Goal: Information Seeking & Learning: Learn about a topic

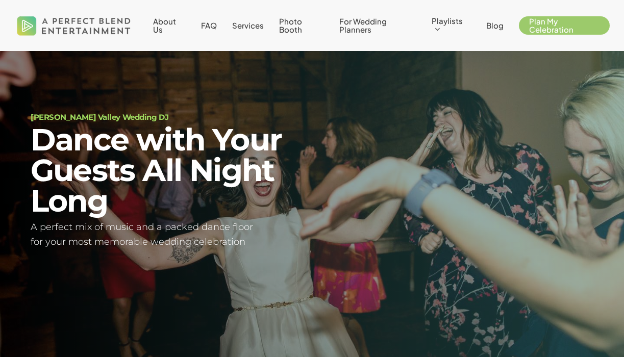
scroll to position [19, 0]
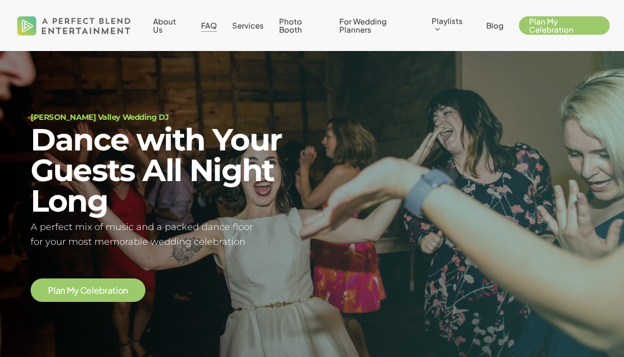
click at [210, 29] on span "FAQ" at bounding box center [209, 25] width 16 height 10
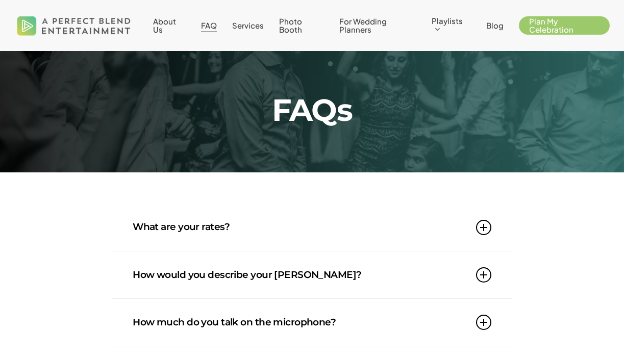
click at [481, 226] on icon at bounding box center [483, 227] width 15 height 15
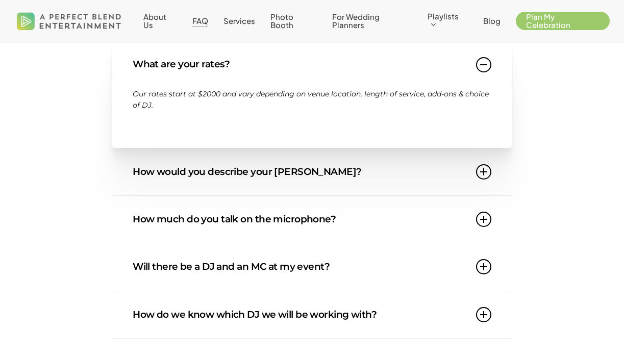
scroll to position [166, 0]
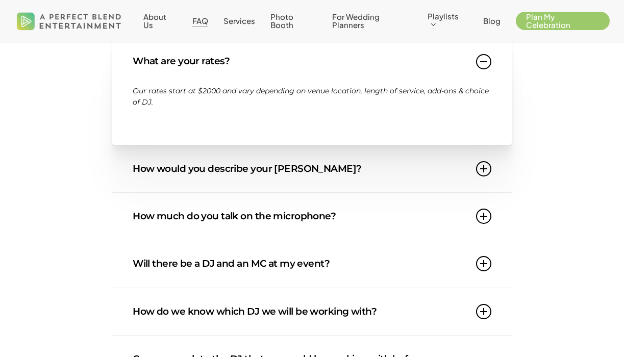
click at [337, 176] on link "How would you describe your DJ style?" at bounding box center [312, 168] width 358 height 47
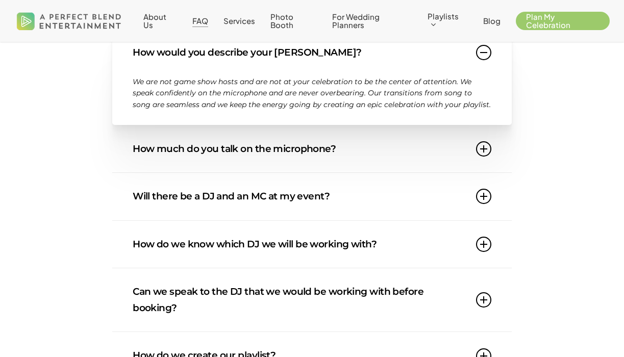
scroll to position [221, 0]
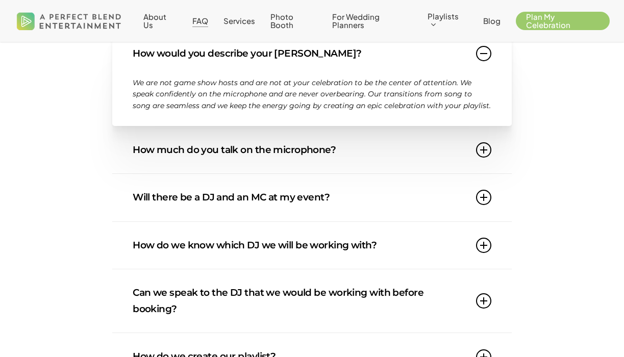
click at [486, 205] on link "Will there be a DJ and an MC at my event?" at bounding box center [312, 197] width 358 height 47
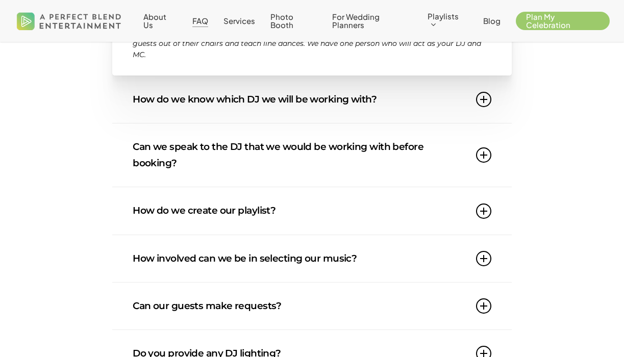
scroll to position [370, 0]
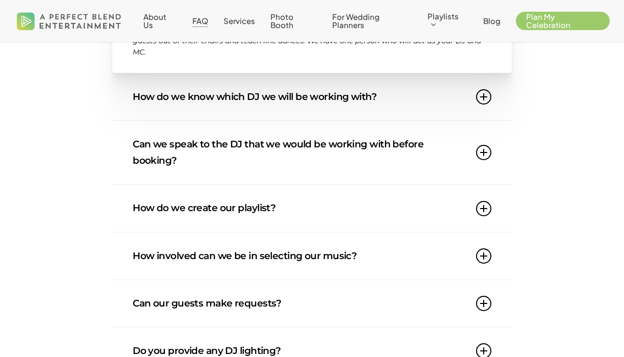
click at [489, 97] on icon at bounding box center [483, 96] width 15 height 15
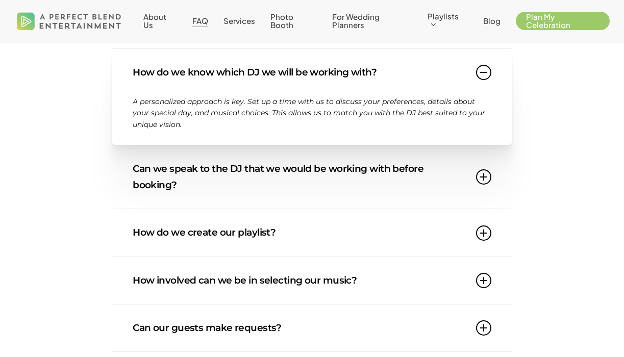
scroll to position [353, 0]
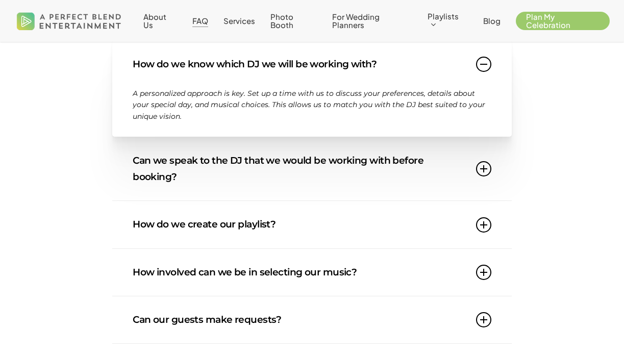
click at [485, 164] on icon at bounding box center [483, 168] width 15 height 15
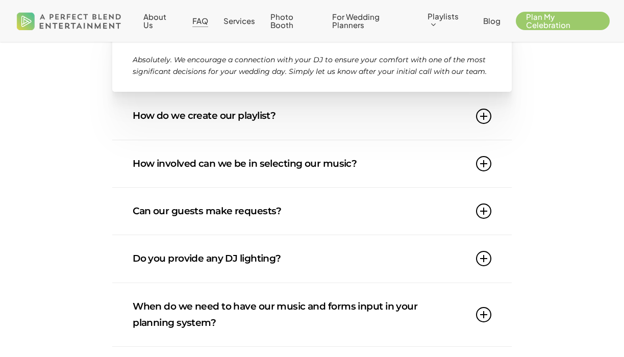
scroll to position [451, 0]
click at [484, 112] on icon at bounding box center [483, 115] width 15 height 15
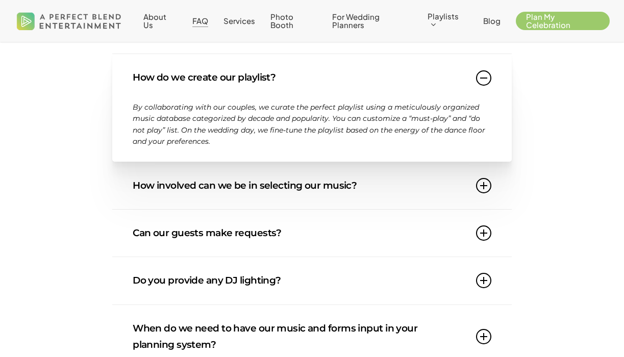
click at [486, 76] on icon at bounding box center [483, 77] width 15 height 15
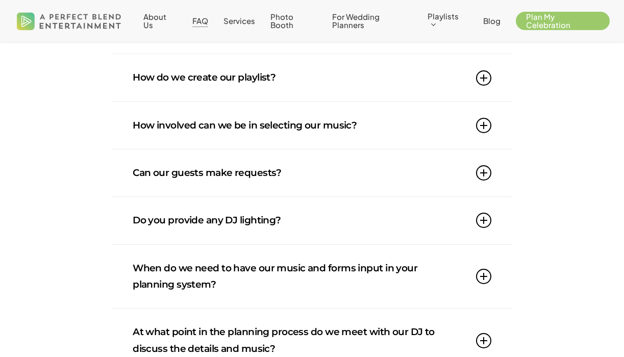
click at [487, 121] on icon at bounding box center [483, 125] width 15 height 15
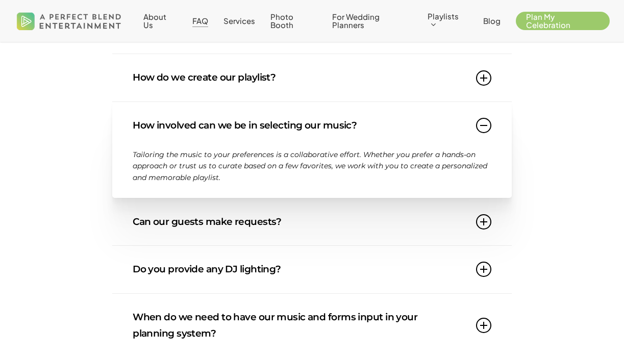
click at [487, 121] on icon at bounding box center [483, 125] width 15 height 15
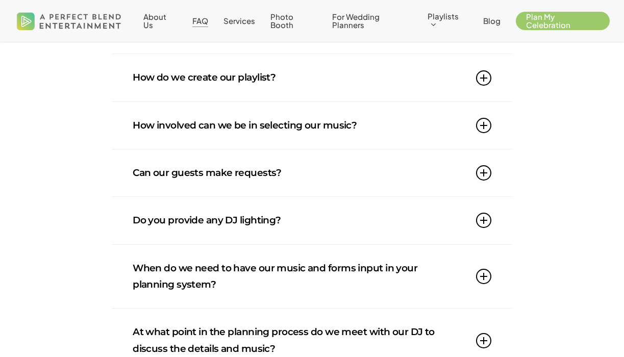
click at [482, 170] on icon at bounding box center [483, 172] width 15 height 15
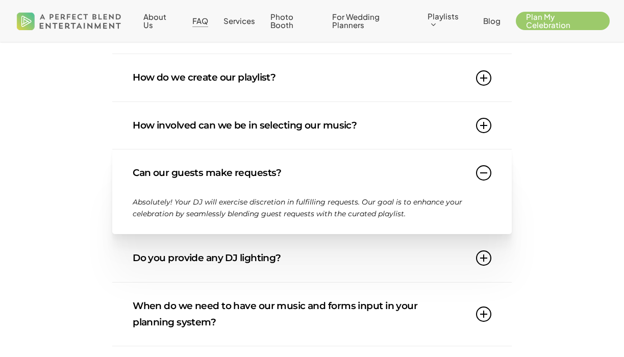
click at [488, 176] on icon at bounding box center [483, 172] width 15 height 15
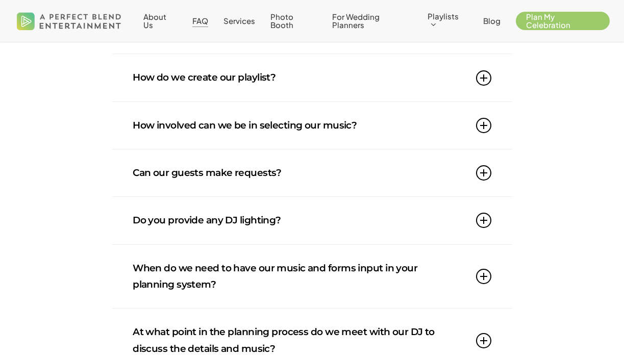
click at [485, 214] on icon at bounding box center [483, 220] width 15 height 15
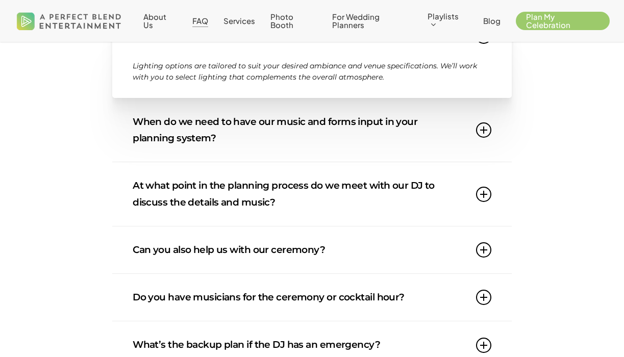
scroll to position [636, 0]
click at [483, 195] on icon at bounding box center [483, 193] width 15 height 15
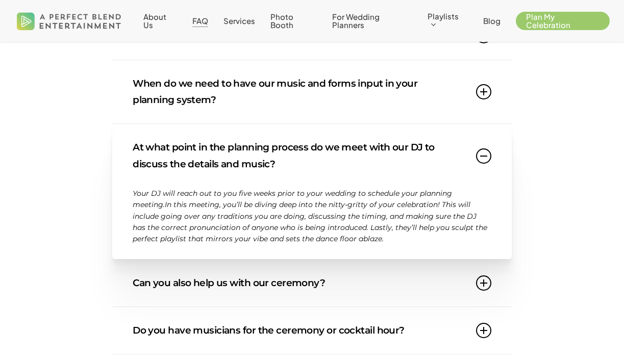
click at [485, 150] on icon at bounding box center [483, 155] width 15 height 15
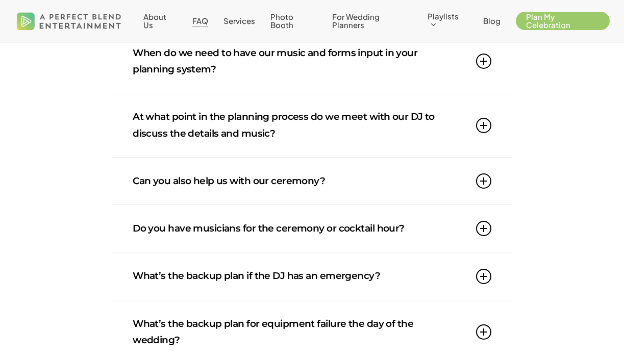
scroll to position [667, 0]
click at [479, 221] on icon at bounding box center [483, 227] width 15 height 15
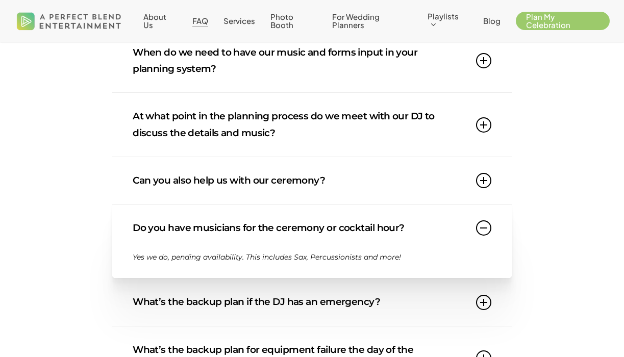
click at [485, 227] on icon at bounding box center [483, 227] width 15 height 15
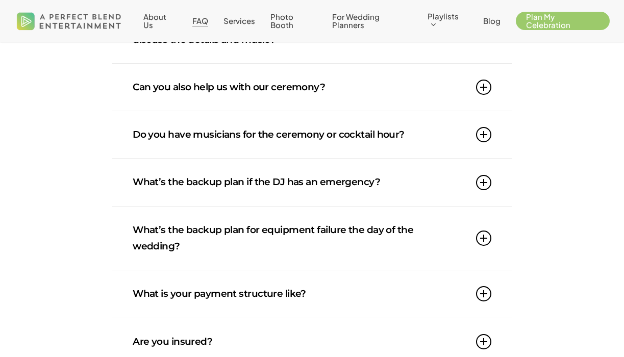
scroll to position [780, 0]
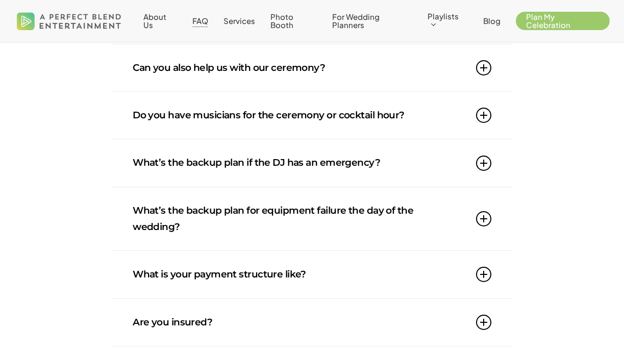
click at [482, 124] on link "Do you have musicians for the ceremony or cocktail hour?" at bounding box center [312, 115] width 358 height 47
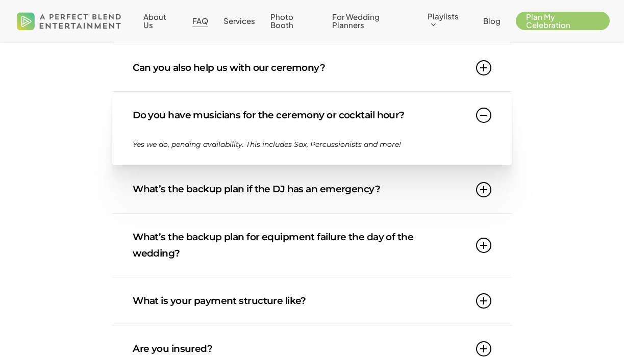
click at [482, 124] on link "Do you have musicians for the ceremony or cocktail hour?" at bounding box center [312, 115] width 358 height 47
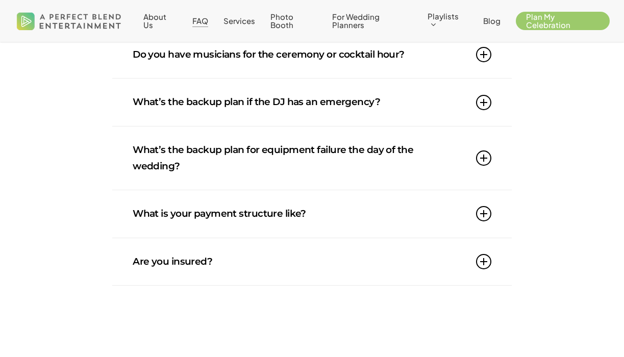
scroll to position [854, 0]
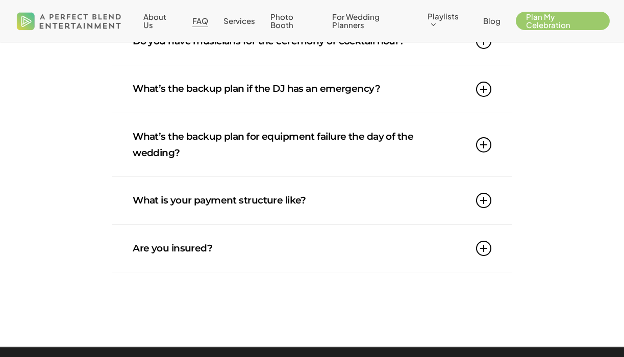
click at [483, 195] on icon at bounding box center [483, 200] width 15 height 15
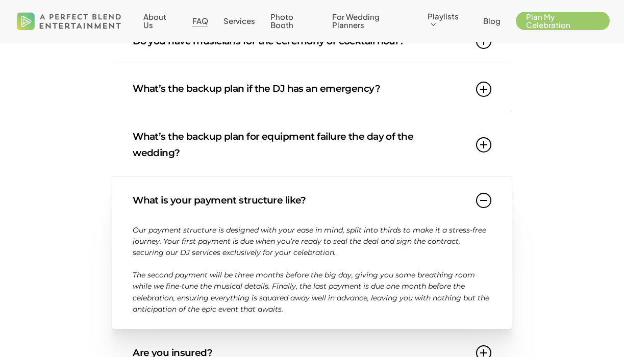
click at [484, 198] on icon at bounding box center [483, 200] width 15 height 15
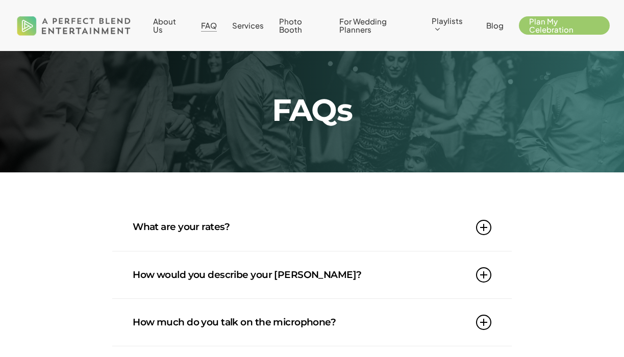
scroll to position [0, 0]
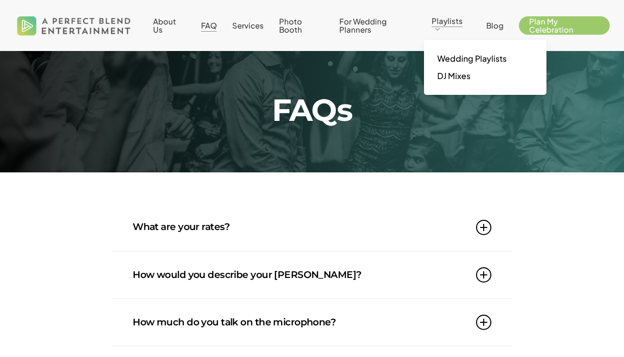
click at [353, 244] on link "What are your rates?" at bounding box center [312, 226] width 358 height 47
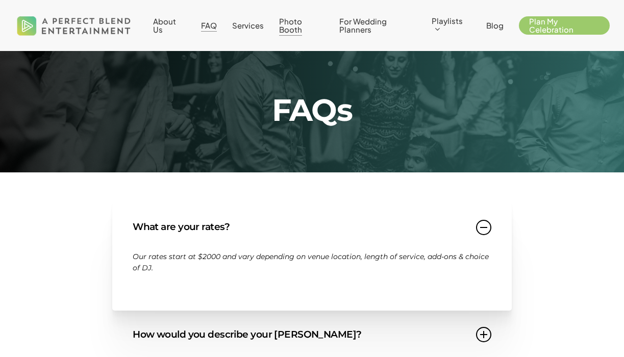
click at [297, 24] on span "Photo Booth" at bounding box center [290, 25] width 23 height 18
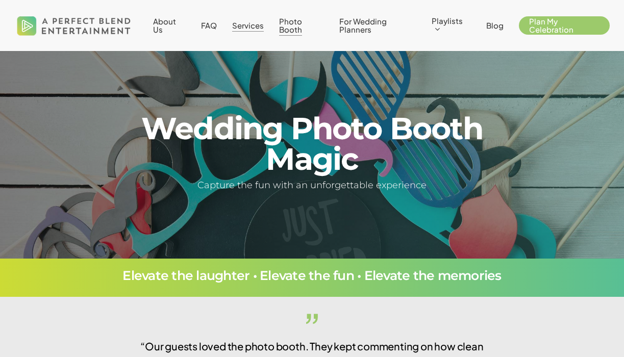
click at [236, 25] on span "Services" at bounding box center [248, 25] width 32 height 10
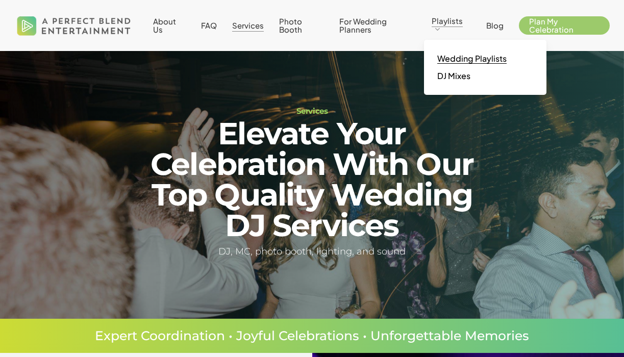
click at [447, 59] on span "Wedding Playlists" at bounding box center [471, 58] width 69 height 11
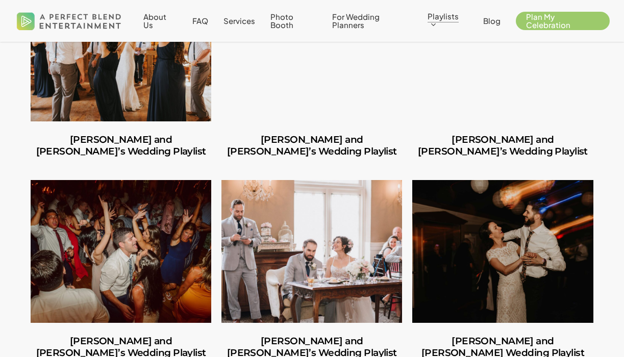
scroll to position [1151, 0]
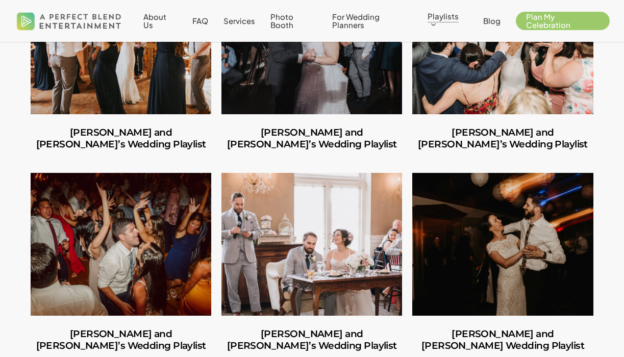
click at [165, 209] on link "Caitlin and Julio’s Wedding Playlist" at bounding box center [121, 244] width 181 height 143
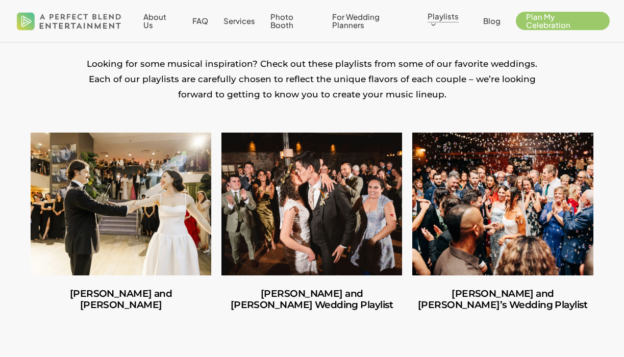
scroll to position [187, 0]
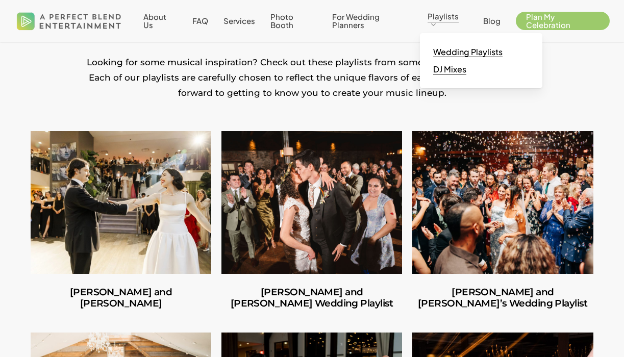
click at [450, 72] on span "DJ Mixes" at bounding box center [449, 69] width 33 height 11
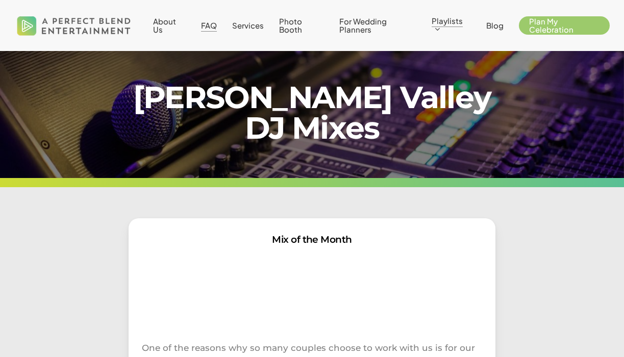
click at [211, 23] on span "FAQ" at bounding box center [209, 25] width 16 height 10
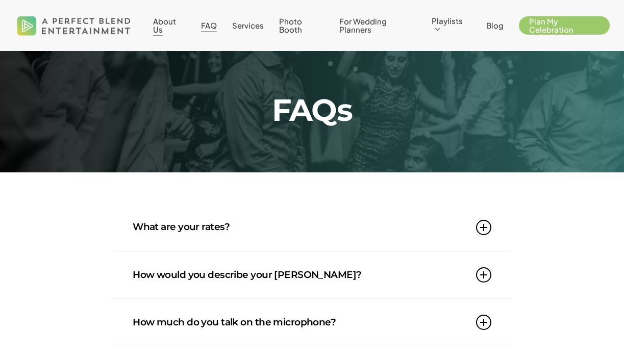
click at [161, 19] on span "About Us" at bounding box center [164, 25] width 23 height 18
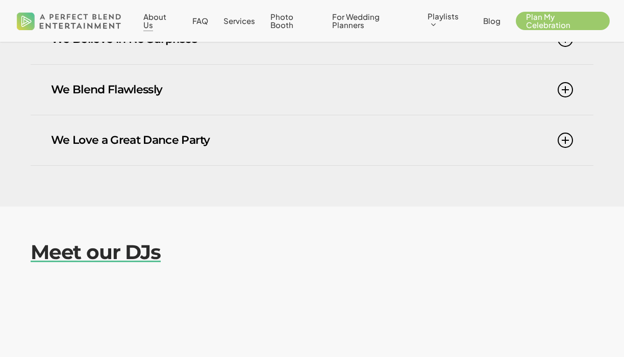
scroll to position [829, 0]
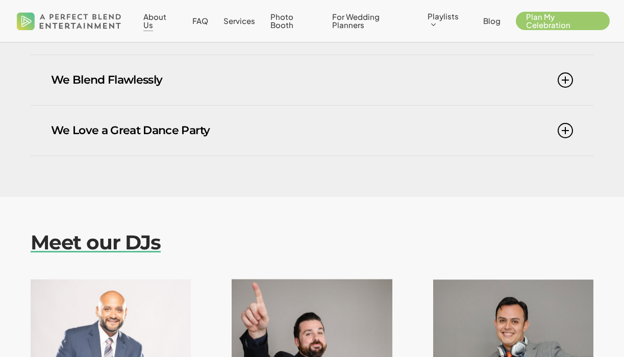
click at [562, 125] on icon at bounding box center [564, 130] width 15 height 15
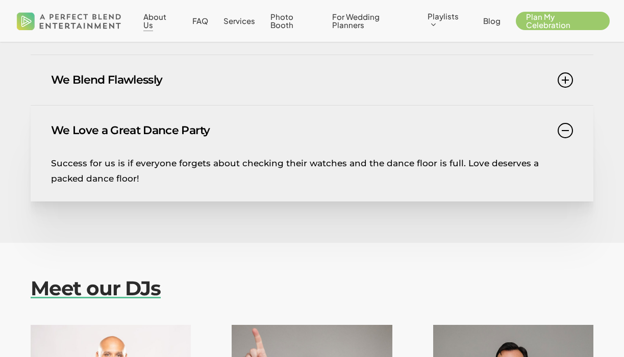
click at [565, 126] on icon at bounding box center [564, 130] width 15 height 15
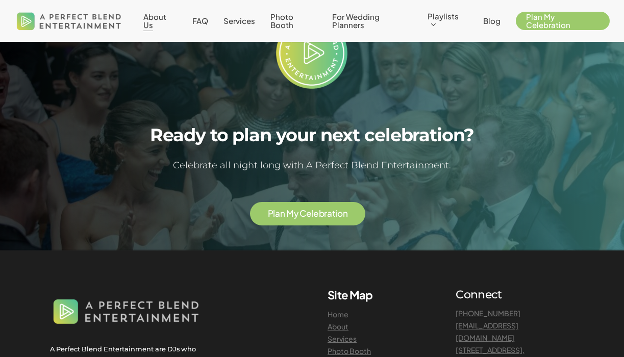
scroll to position [2207, 0]
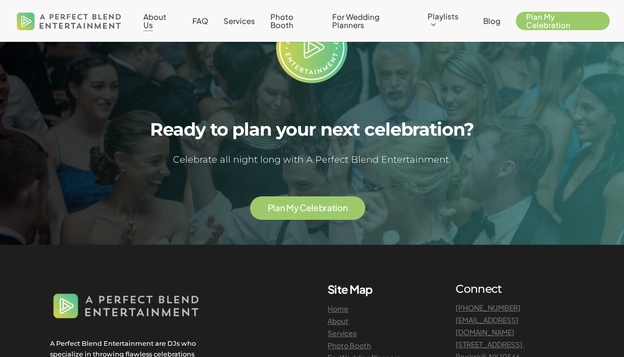
click at [306, 203] on span "C" at bounding box center [302, 207] width 7 height 9
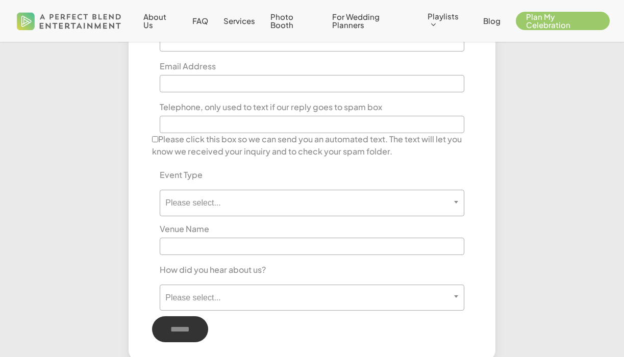
scroll to position [488, 0]
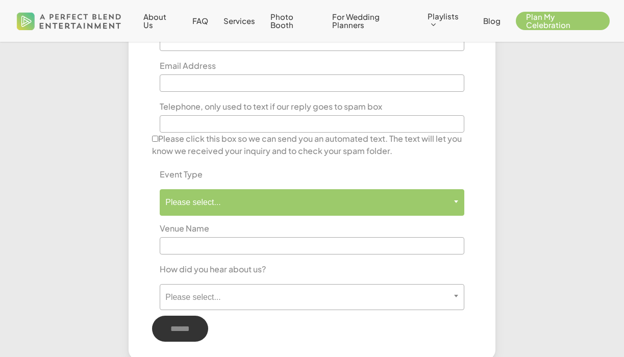
click at [454, 201] on span at bounding box center [455, 201] width 15 height 24
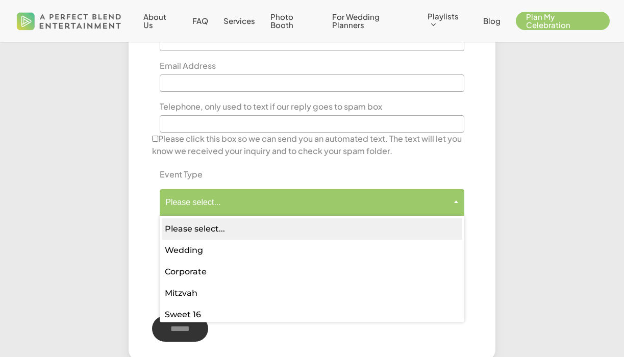
click at [516, 197] on div "**********" at bounding box center [312, 102] width 588 height 515
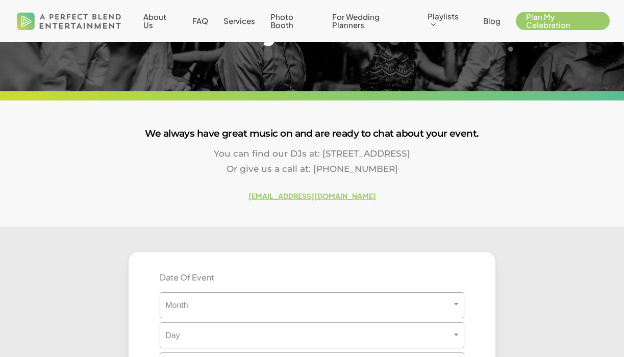
scroll to position [56, 0]
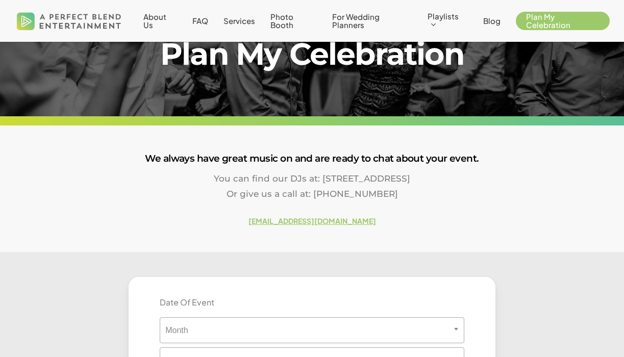
click at [304, 222] on strong "[EMAIL_ADDRESS][DOMAIN_NAME]" at bounding box center [311, 220] width 127 height 9
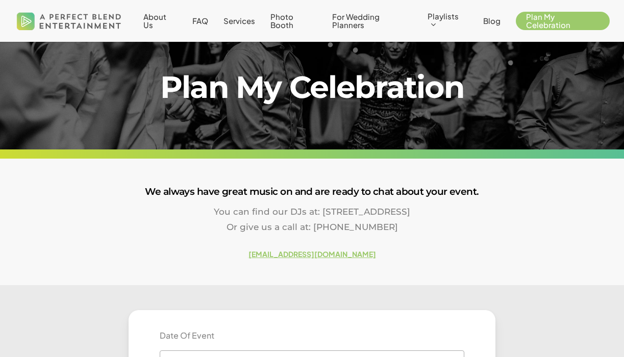
scroll to position [21, 0]
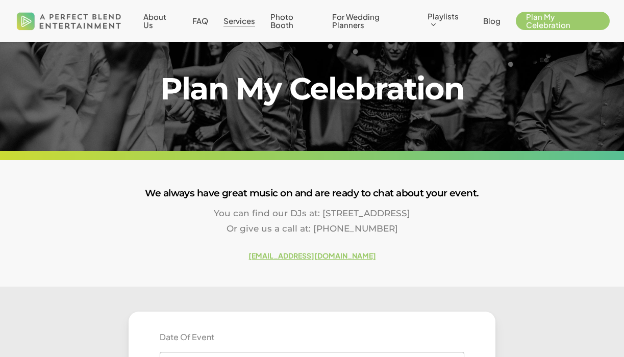
click at [249, 24] on span "Services" at bounding box center [239, 21] width 32 height 10
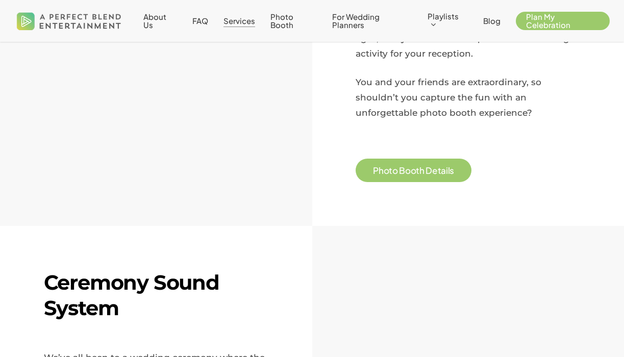
scroll to position [989, 0]
